Goal: Information Seeking & Learning: Learn about a topic

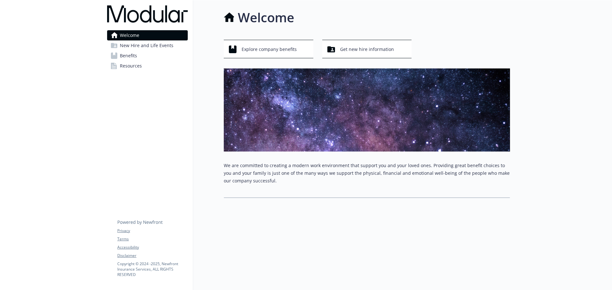
click at [303, 173] on p "We are committed to creating a modern work environment that support you and you…" at bounding box center [367, 173] width 286 height 23
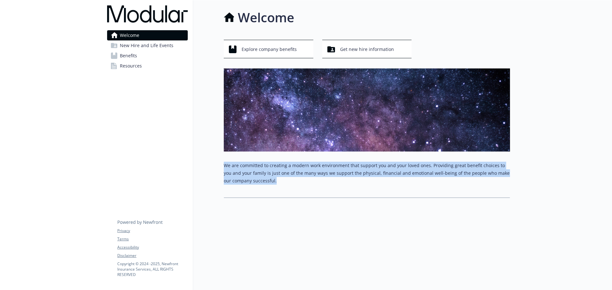
click at [303, 173] on p "We are committed to creating a modern work environment that support you and you…" at bounding box center [367, 173] width 286 height 23
click at [306, 192] on div "We are committed to creating a modern work environment that support you and you…" at bounding box center [367, 180] width 286 height 36
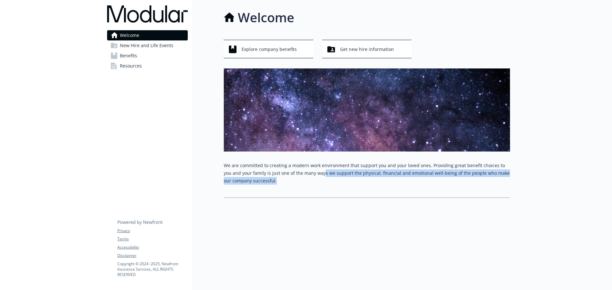
drag, startPoint x: 310, startPoint y: 184, endPoint x: 314, endPoint y: 171, distance: 13.8
click at [314, 171] on p "We are committed to creating a modern work environment that support you and you…" at bounding box center [367, 173] width 286 height 23
drag, startPoint x: 314, startPoint y: 170, endPoint x: 312, endPoint y: 186, distance: 15.7
click at [312, 186] on div "We are committed to creating a modern work environment that support you and you…" at bounding box center [367, 176] width 286 height 28
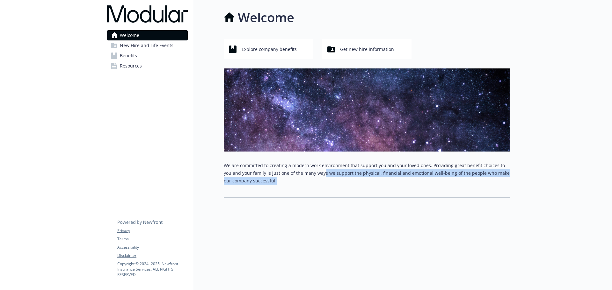
click at [312, 186] on div "We are committed to creating a modern work environment that support you and you…" at bounding box center [367, 176] width 286 height 28
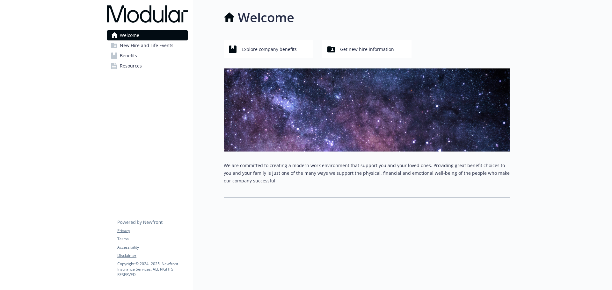
click at [159, 43] on span "New Hire and Life Events" at bounding box center [147, 45] width 54 height 10
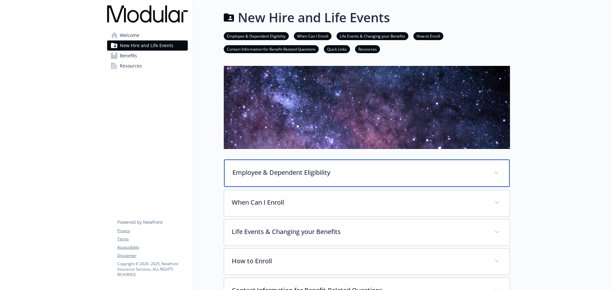
click at [306, 181] on div "Employee & Dependent Eligibility" at bounding box center [367, 173] width 286 height 27
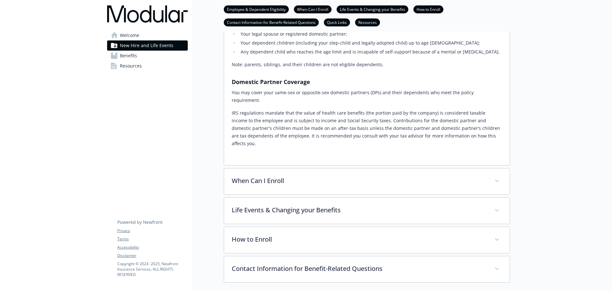
scroll to position [223, 0]
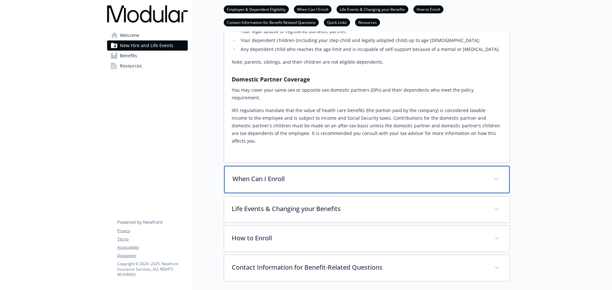
click at [310, 172] on div "When Can I Enroll" at bounding box center [367, 179] width 286 height 27
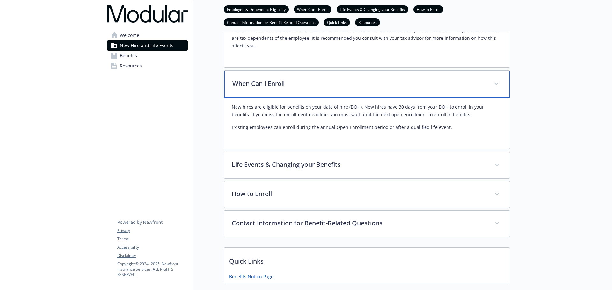
scroll to position [319, 0]
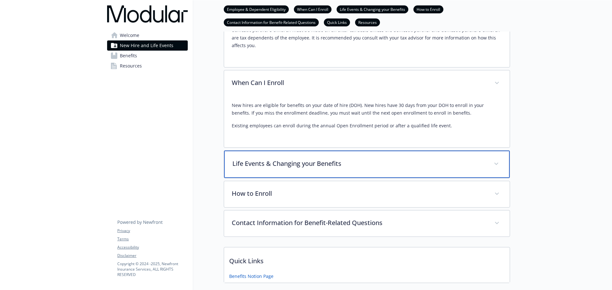
click at [319, 151] on div "Life Events & Changing your Benefits" at bounding box center [367, 164] width 286 height 27
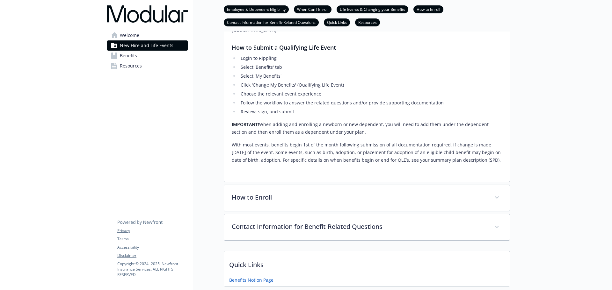
scroll to position [682, 0]
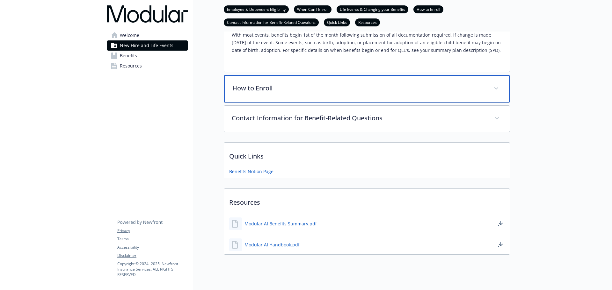
click at [290, 84] on div "How to Enroll" at bounding box center [367, 88] width 286 height 27
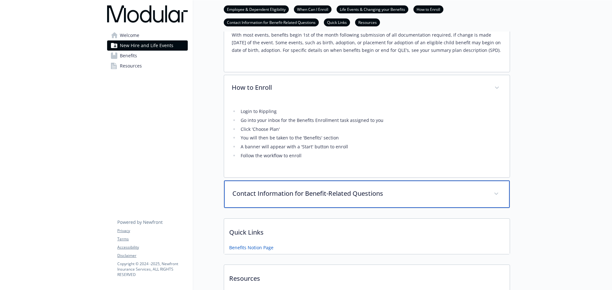
click at [307, 189] on p "Contact Information for Benefit-Related Questions" at bounding box center [359, 194] width 254 height 10
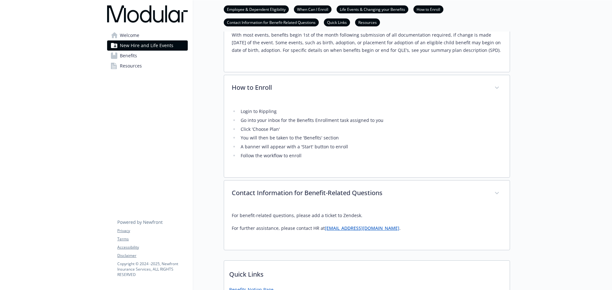
click at [162, 37] on link "Welcome" at bounding box center [147, 35] width 81 height 10
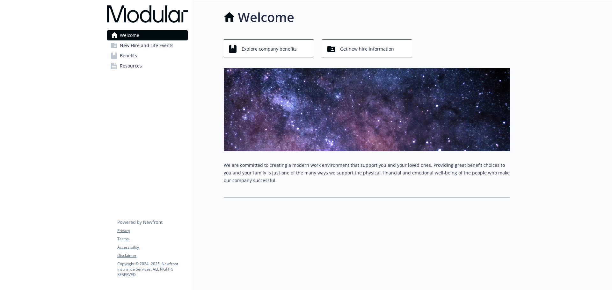
scroll to position [5, 0]
click at [135, 58] on span "Benefits" at bounding box center [128, 56] width 17 height 10
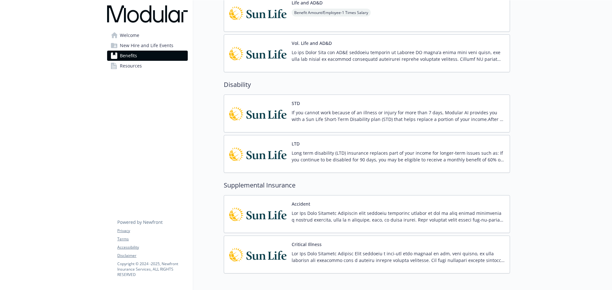
scroll to position [454, 0]
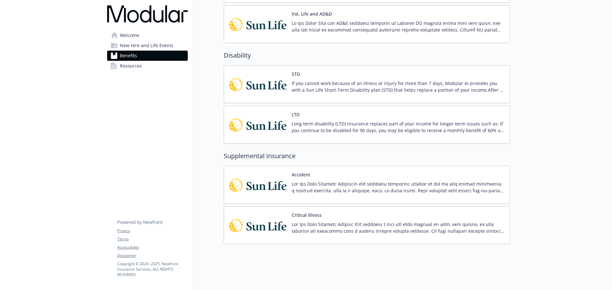
click at [148, 66] on link "Resources" at bounding box center [147, 66] width 81 height 10
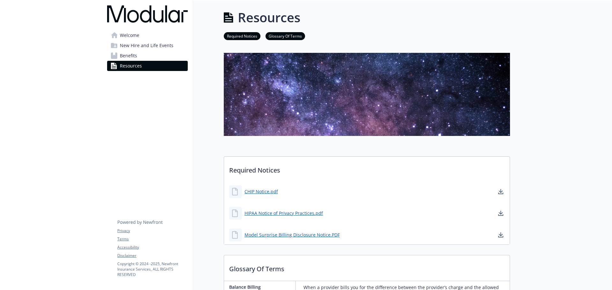
click at [136, 59] on span "Benefits" at bounding box center [128, 56] width 17 height 10
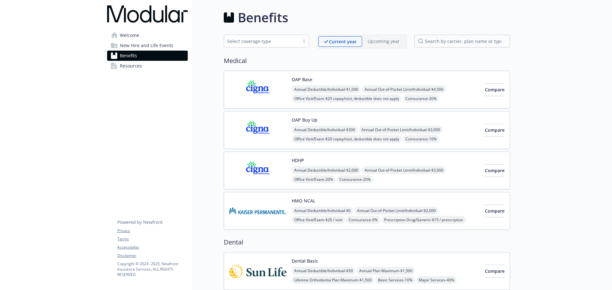
click at [141, 47] on span "New Hire and Life Events" at bounding box center [147, 45] width 54 height 10
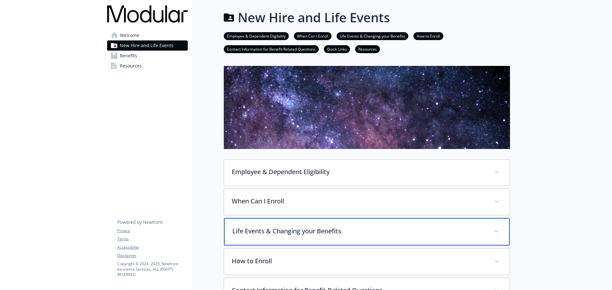
click at [345, 240] on div "Life Events & Changing your Benefits" at bounding box center [367, 231] width 286 height 27
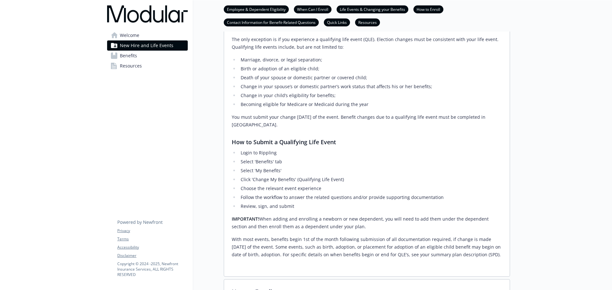
scroll to position [319, 0]
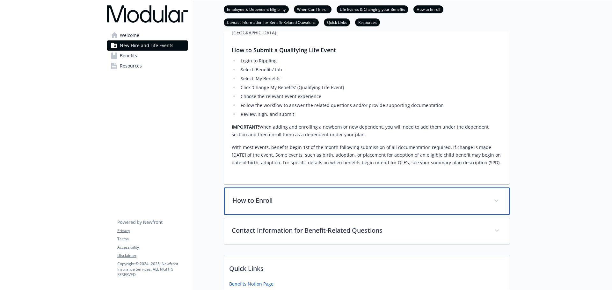
click at [351, 203] on p "How to Enroll" at bounding box center [359, 201] width 254 height 10
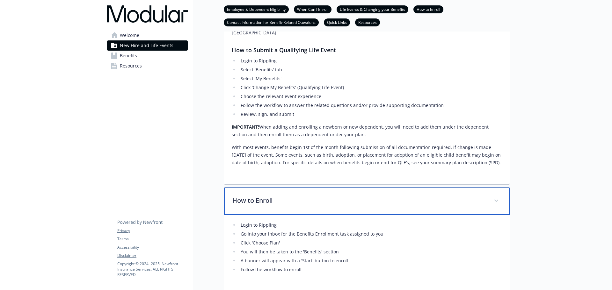
scroll to position [446, 0]
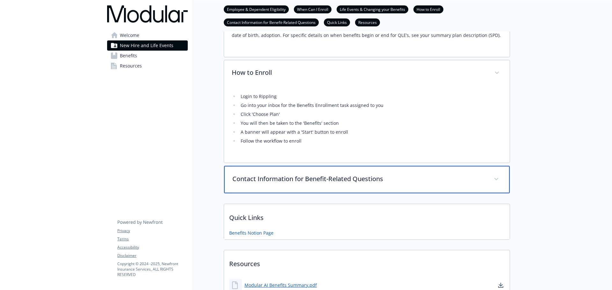
click at [362, 175] on p "Contact Information for Benefit-Related Questions" at bounding box center [359, 179] width 254 height 10
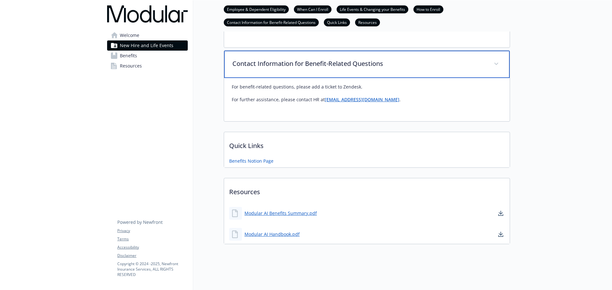
scroll to position [566, 0]
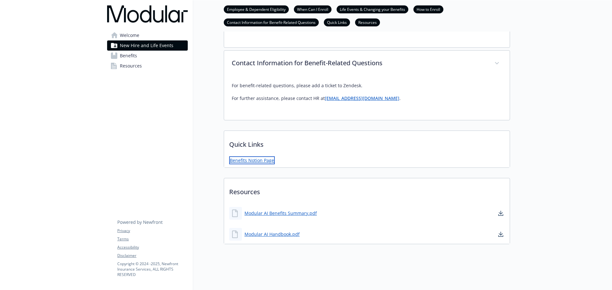
click at [249, 156] on link "Benefits Notion Page" at bounding box center [252, 160] width 46 height 8
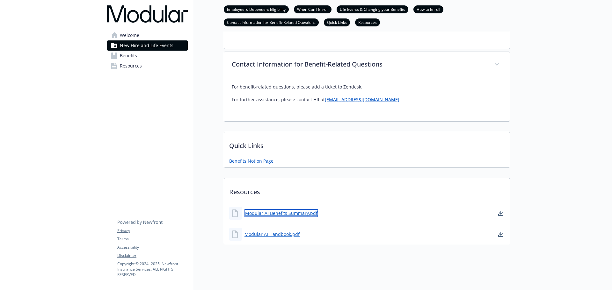
scroll to position [565, 0]
click at [303, 209] on link "Modular AI Benefits Summary.pdf" at bounding box center [281, 213] width 74 height 8
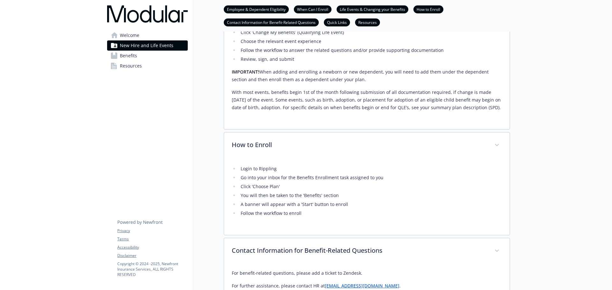
click at [152, 50] on span "New Hire and Life Events" at bounding box center [147, 45] width 54 height 10
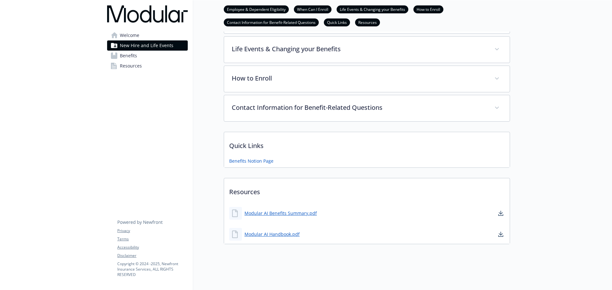
click at [150, 56] on link "Benefits" at bounding box center [147, 56] width 81 height 10
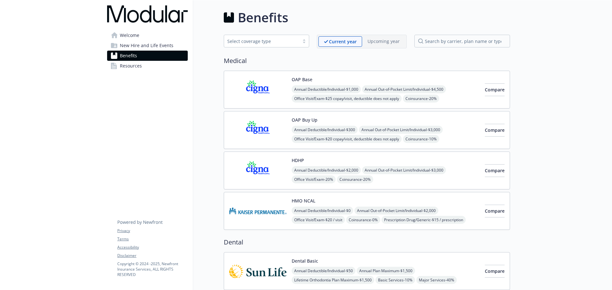
click at [166, 43] on span "New Hire and Life Events" at bounding box center [147, 45] width 54 height 10
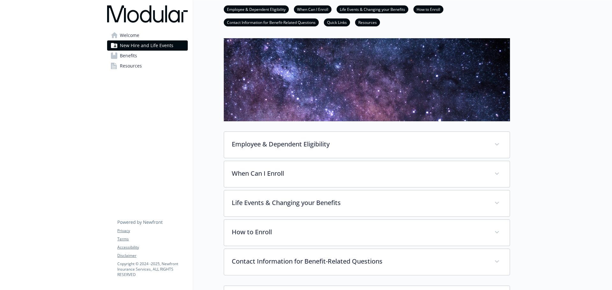
scroll to position [64, 0]
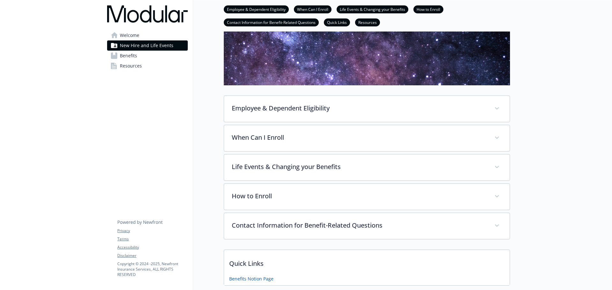
click at [139, 57] on link "Benefits" at bounding box center [147, 56] width 81 height 10
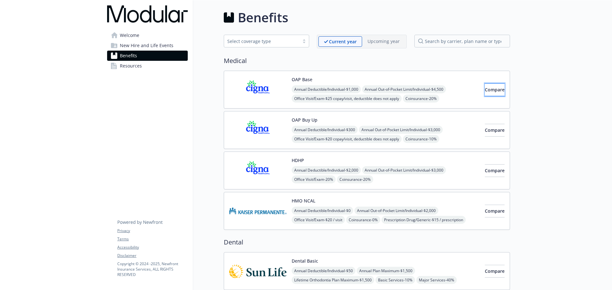
click at [485, 89] on span "Compare" at bounding box center [495, 90] width 20 height 6
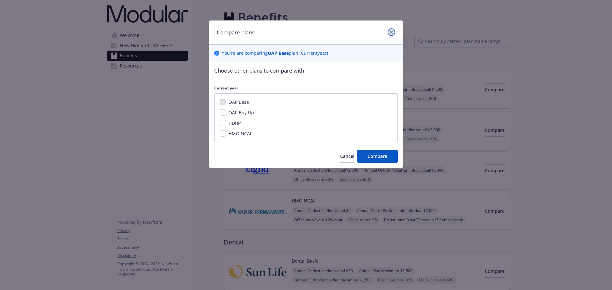
click at [395, 31] on link "close" at bounding box center [392, 32] width 8 height 8
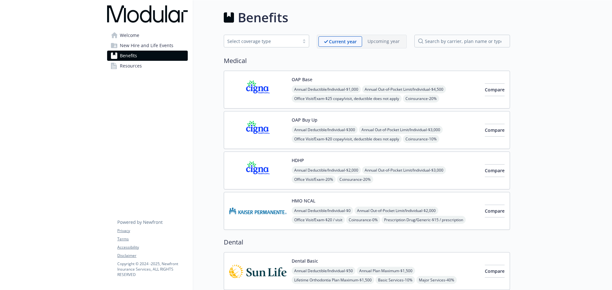
click at [172, 69] on link "Resources" at bounding box center [147, 66] width 81 height 10
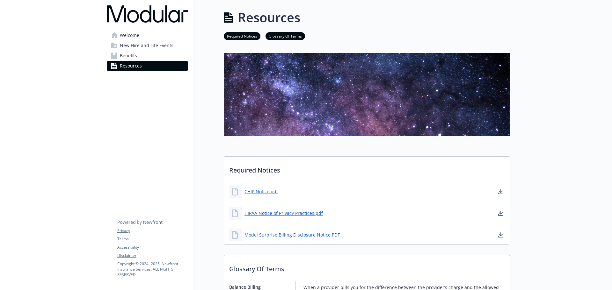
click at [166, 49] on span "New Hire and Life Events" at bounding box center [147, 45] width 54 height 10
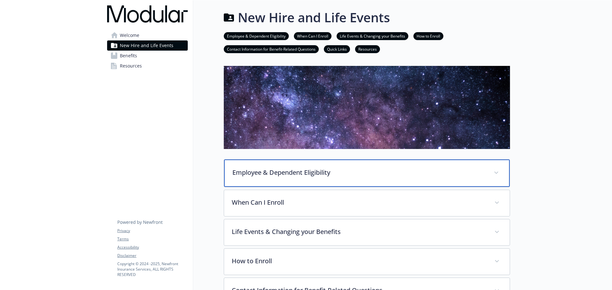
click at [352, 167] on div "Employee & Dependent Eligibility" at bounding box center [367, 173] width 286 height 27
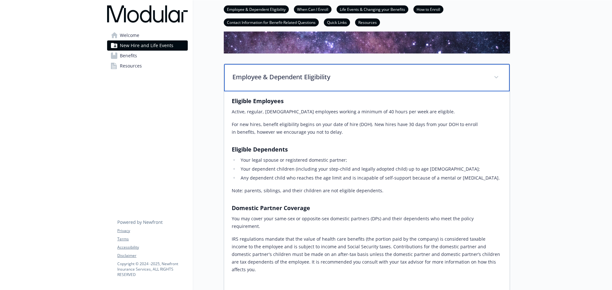
scroll to position [159, 0]
